Goal: Transaction & Acquisition: Register for event/course

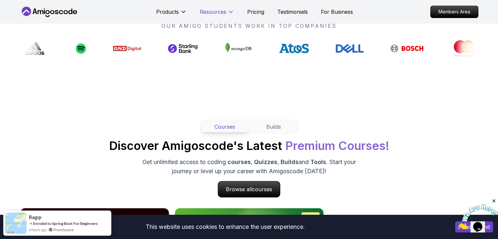
scroll to position [524, 0]
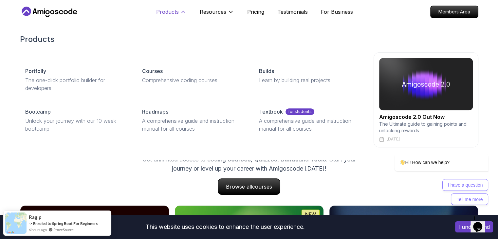
click at [181, 10] on icon at bounding box center [183, 12] width 7 height 7
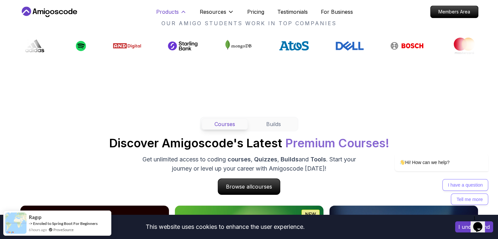
click at [184, 10] on icon at bounding box center [183, 12] width 7 height 7
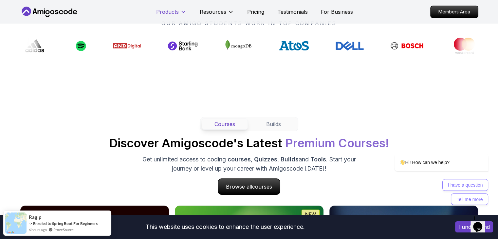
click at [184, 11] on icon at bounding box center [183, 12] width 7 height 7
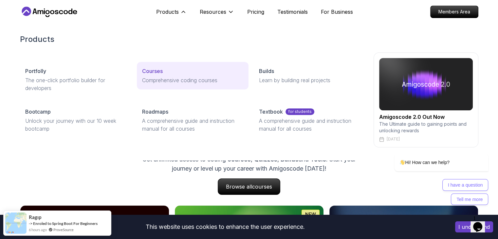
click at [166, 80] on p "Comprehensive coding courses" at bounding box center [192, 80] width 101 height 8
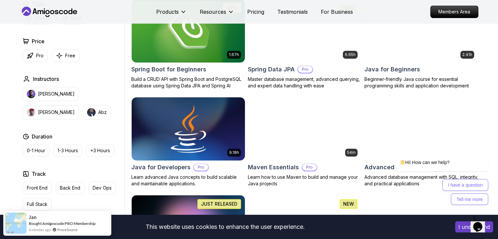
scroll to position [327, 0]
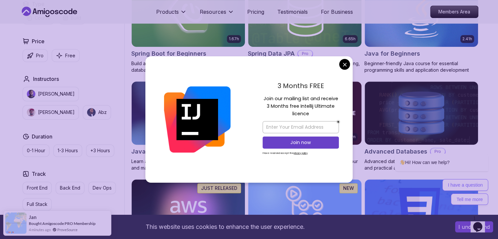
click at [174, 154] on div at bounding box center [197, 119] width 104 height 126
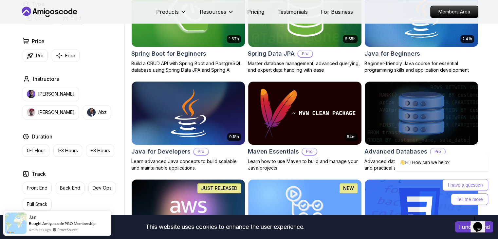
click at [199, 120] on img at bounding box center [188, 113] width 119 height 66
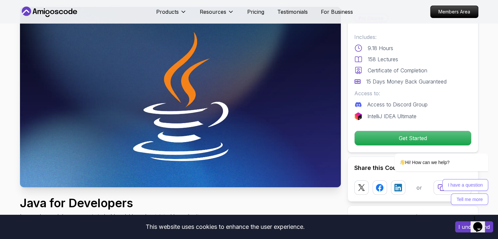
scroll to position [33, 0]
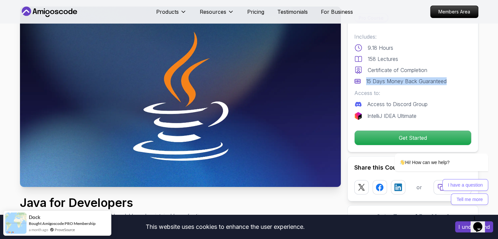
drag, startPoint x: 361, startPoint y: 80, endPoint x: 450, endPoint y: 80, distance: 88.7
click at [450, 80] on div "15 Days Money Back Guaranteed" at bounding box center [412, 81] width 117 height 8
drag, startPoint x: 484, startPoint y: 146, endPoint x: 854, endPoint y: 238, distance: 381.8
click at [484, 146] on icon "Chat attention grabber" at bounding box center [484, 144] width 6 height 6
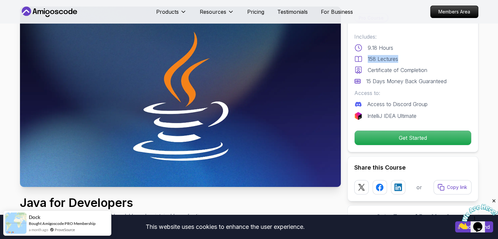
click at [404, 63] on div "Includes: 9.18 Hours 158 Lectures Certificate of Completion 15 Days Money Back …" at bounding box center [412, 59] width 117 height 52
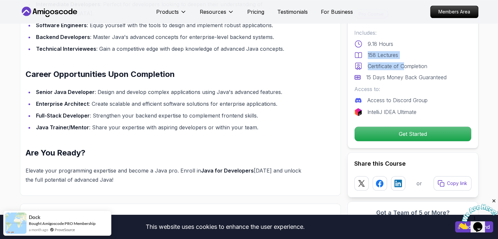
scroll to position [720, 0]
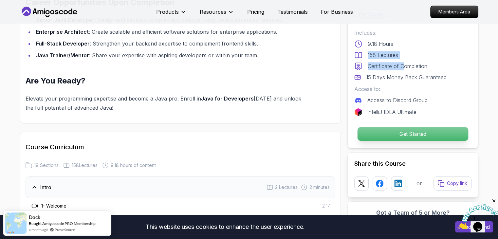
click at [396, 134] on p "Get Started" at bounding box center [412, 134] width 111 height 14
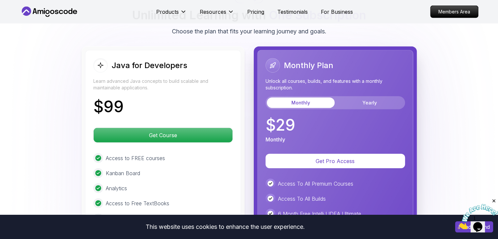
scroll to position [1586, 0]
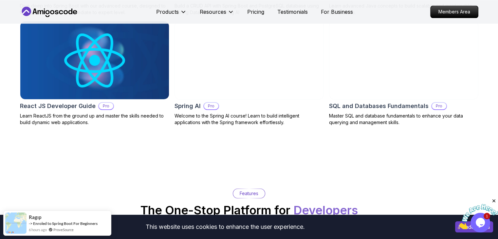
scroll to position [818, 0]
